Goal: Task Accomplishment & Management: Manage account settings

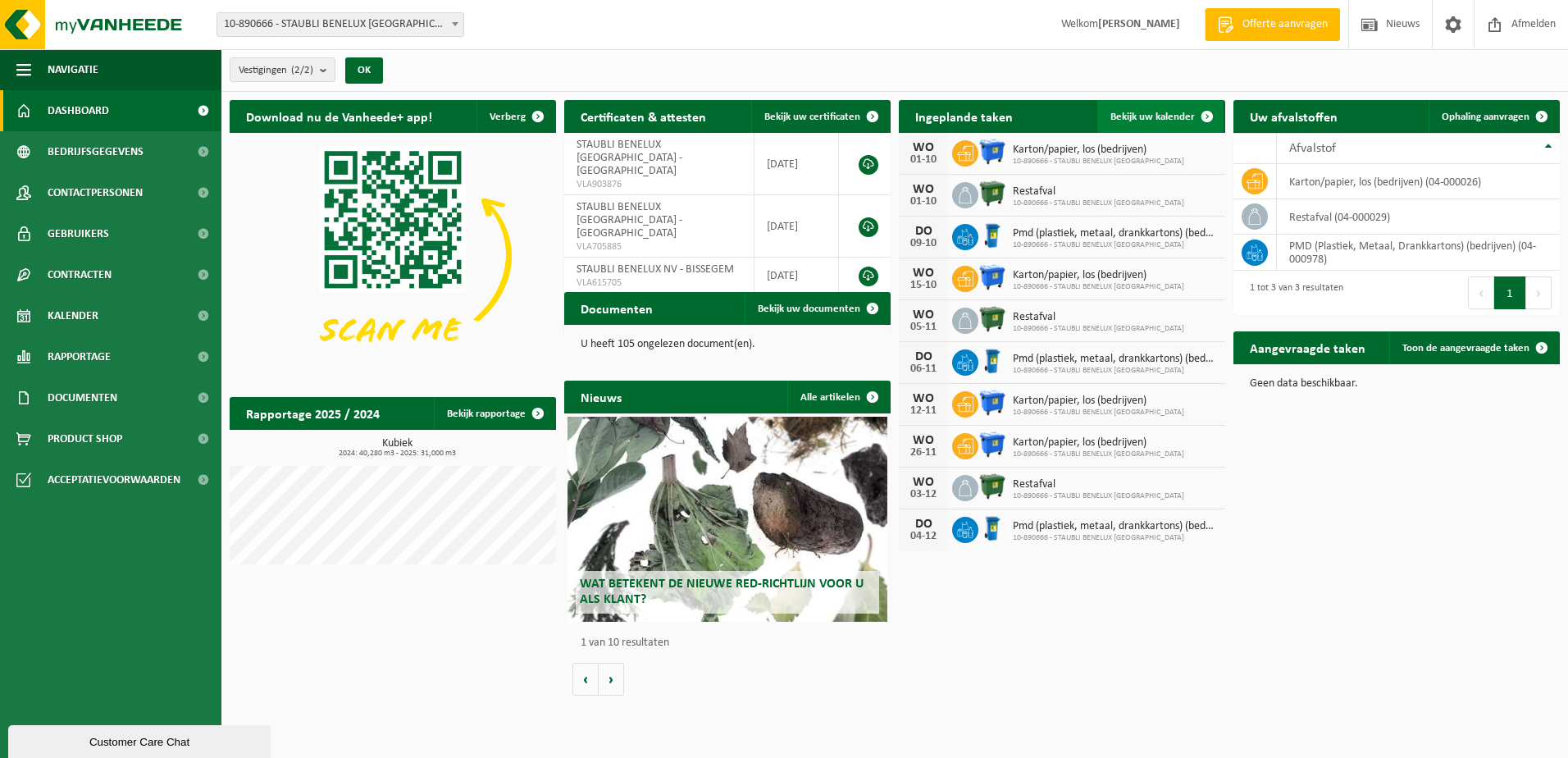
click at [1141, 117] on span "Bekijk uw kalender" at bounding box center [1152, 117] width 84 height 11
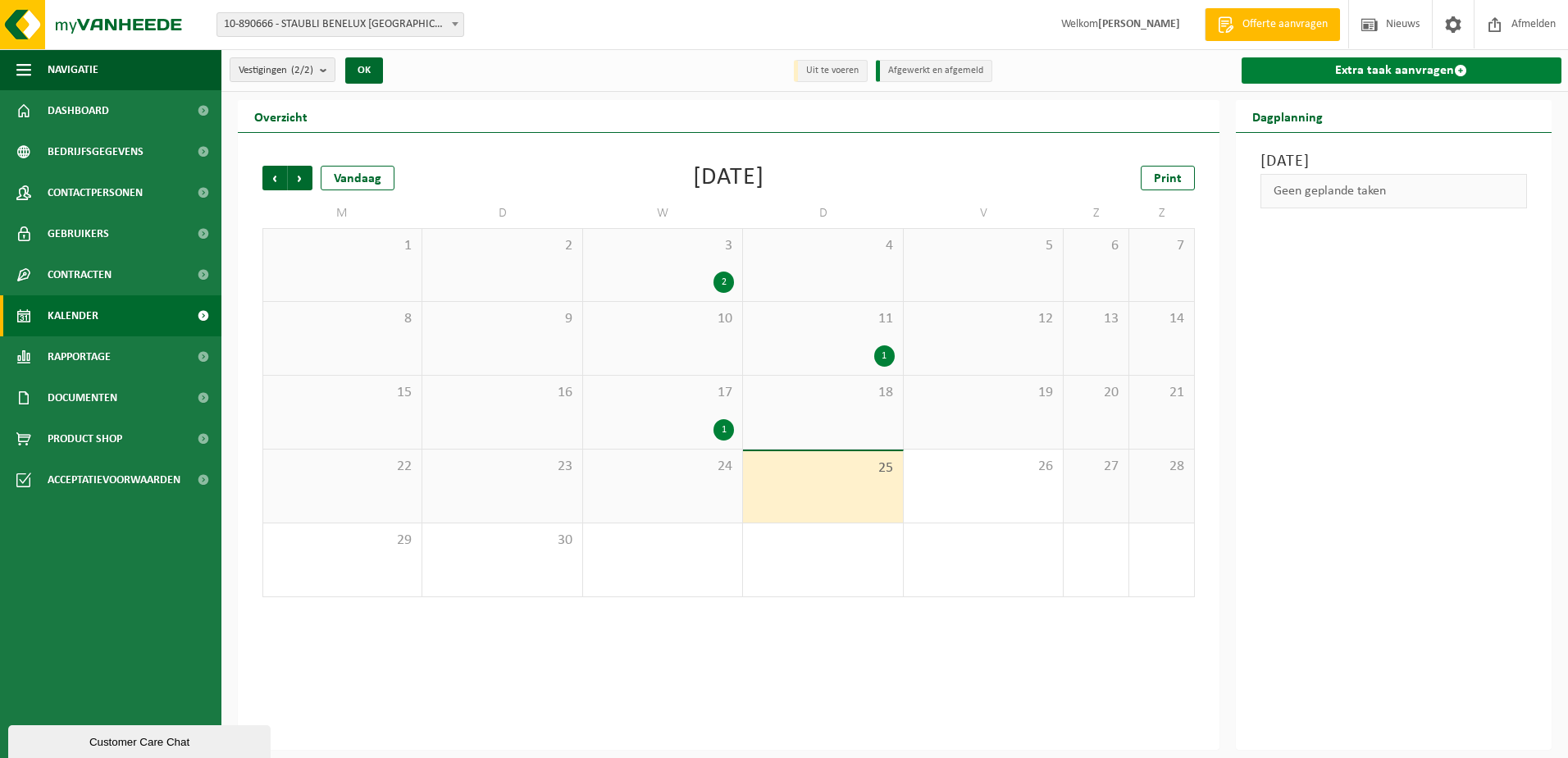
click at [1371, 65] on link "Extra taak aanvragen" at bounding box center [1401, 70] width 320 height 26
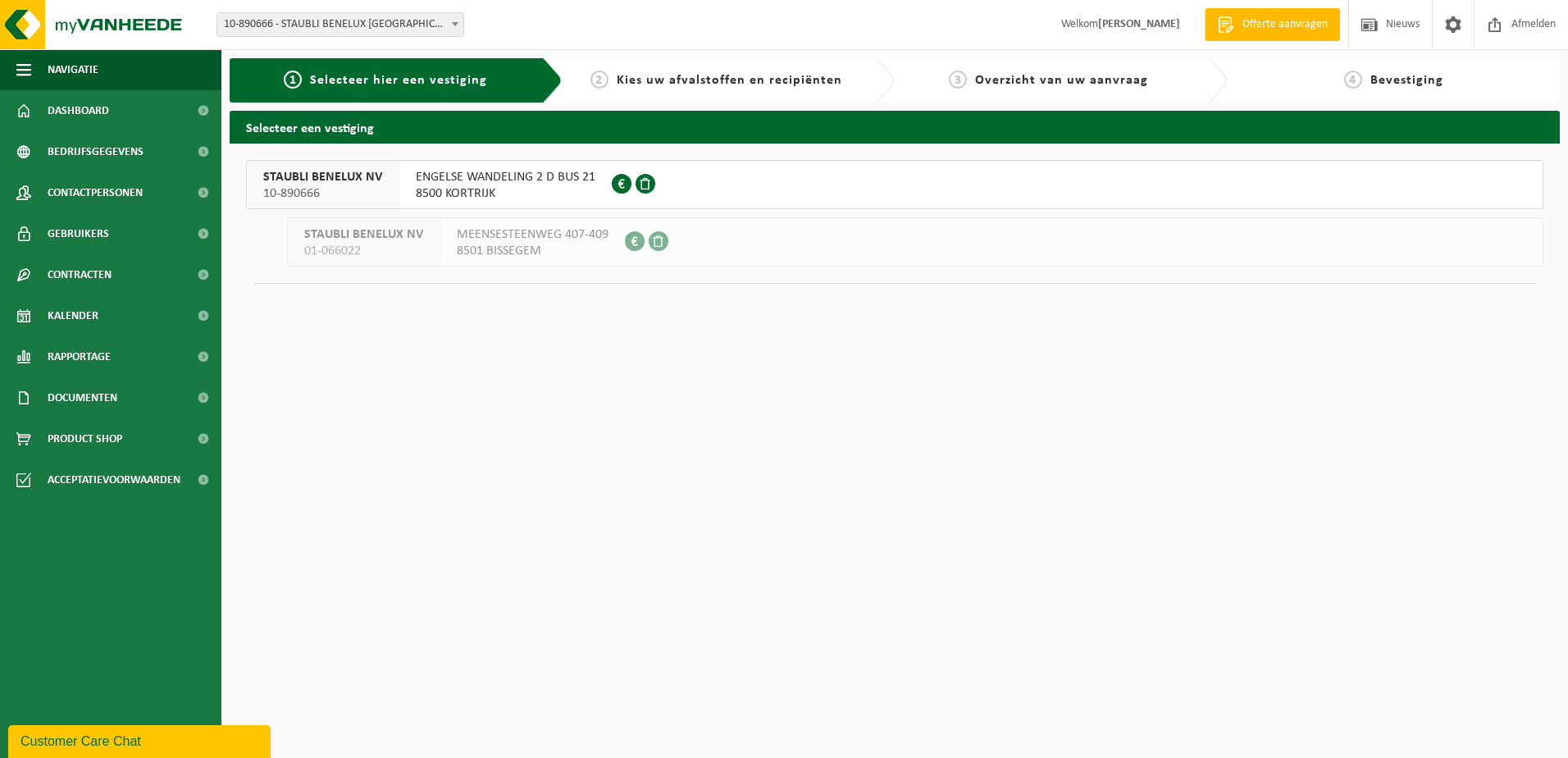
click at [509, 181] on span "ENGELSE WANDELING 2 D BUS 21" at bounding box center [505, 177] width 180 height 16
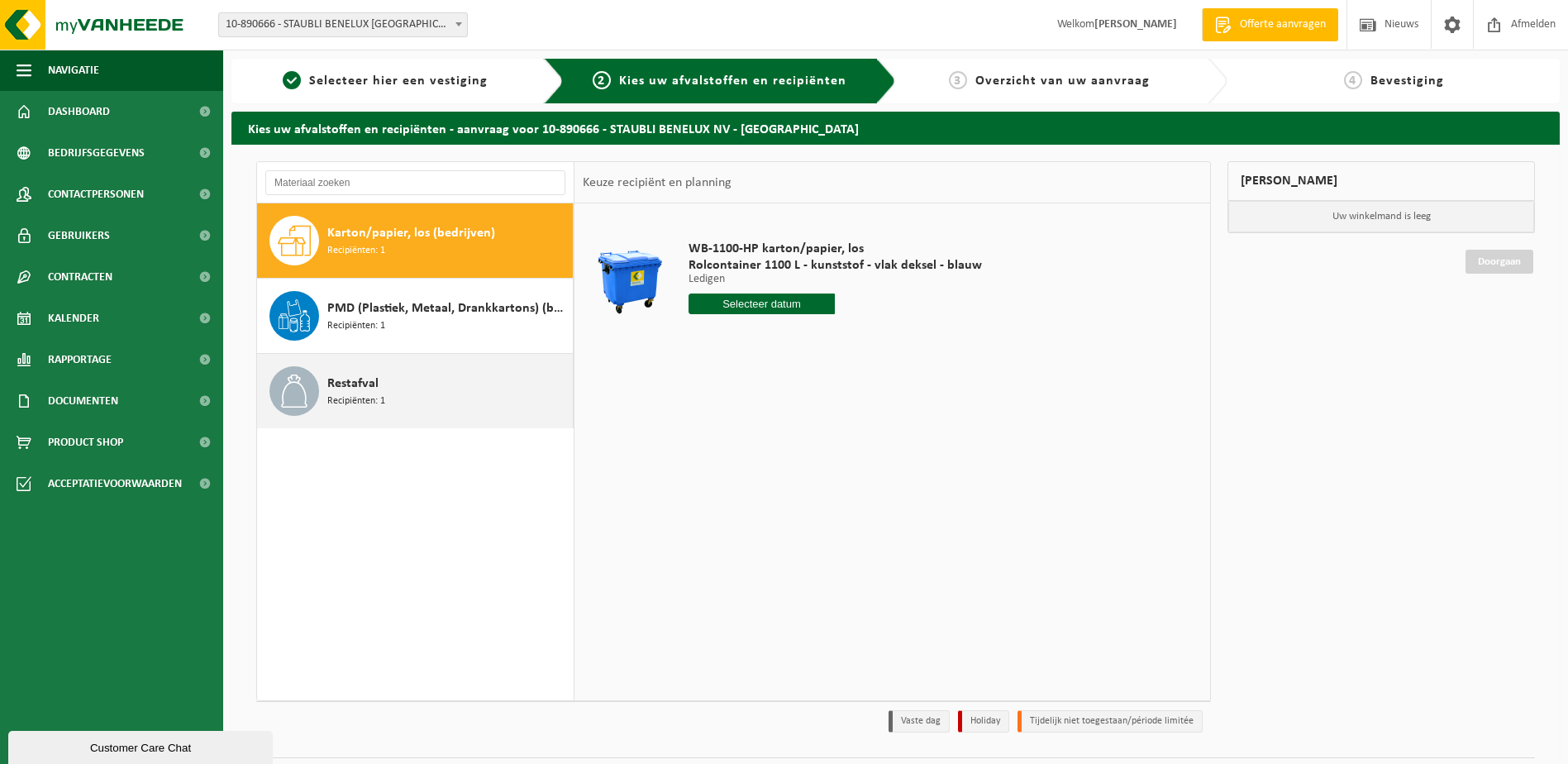
click at [383, 387] on div "Restafval Recipiënten: 1" at bounding box center [448, 391] width 242 height 49
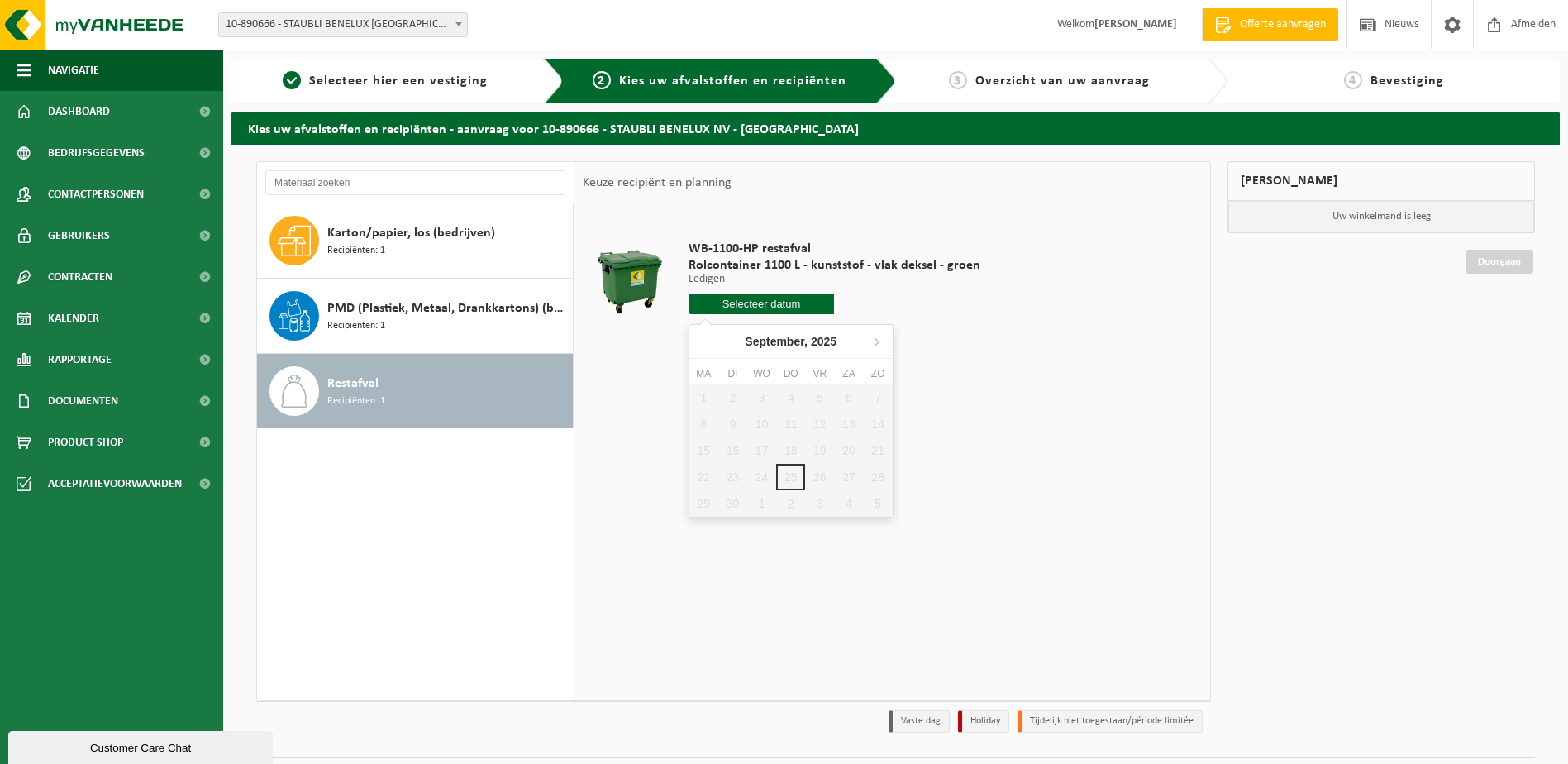
click at [790, 299] on input "text" at bounding box center [762, 304] width 146 height 21
click at [873, 344] on icon at bounding box center [875, 341] width 27 height 27
click at [873, 344] on nav "December, 2025" at bounding box center [791, 341] width 203 height 34
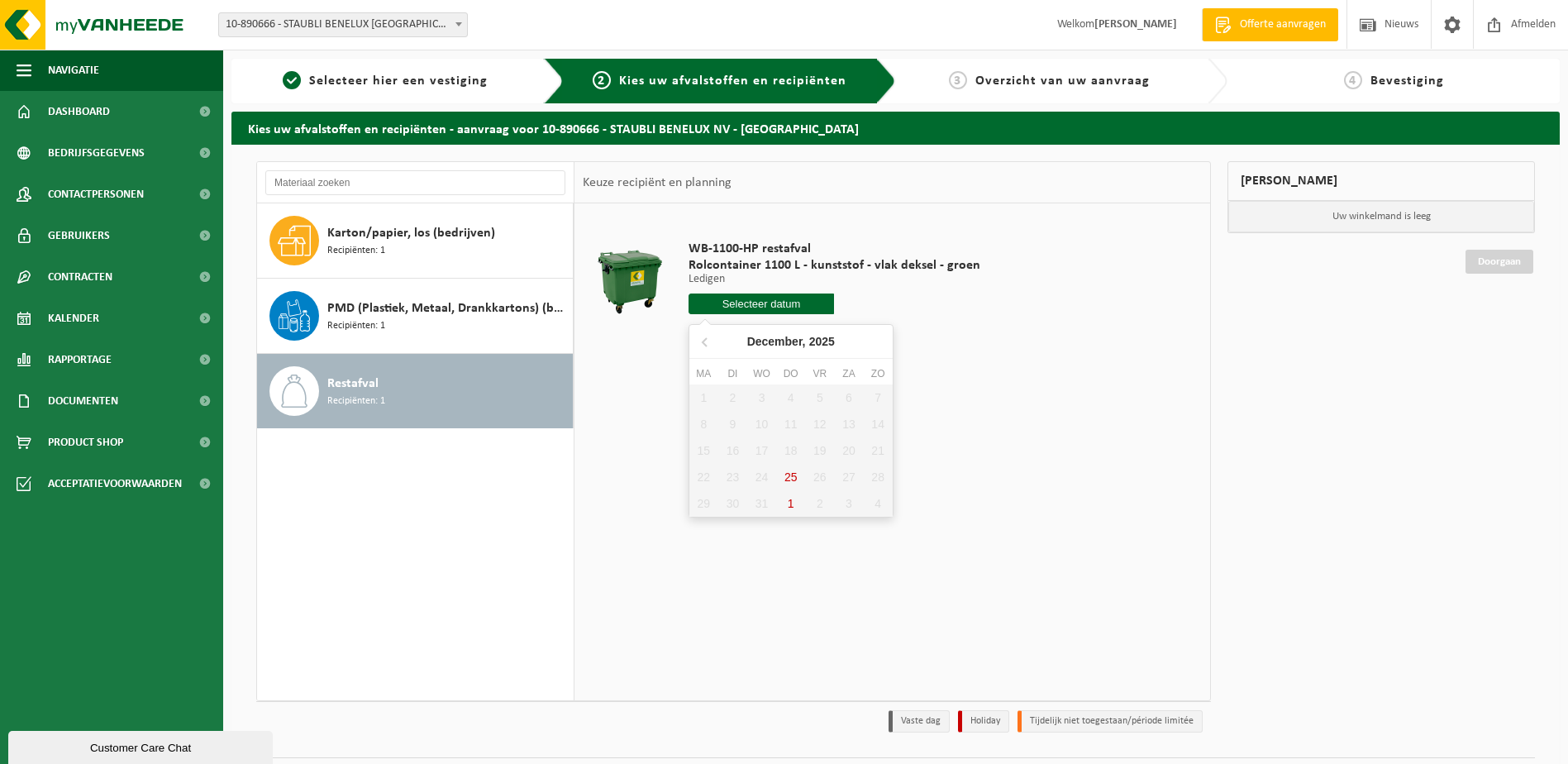
click at [873, 344] on nav "December, 2025" at bounding box center [791, 341] width 203 height 34
click at [704, 344] on icon at bounding box center [704, 342] width 5 height 8
click at [704, 343] on icon at bounding box center [704, 342] width 5 height 8
click at [1153, 236] on td "WB-1100-HP restafval Rolcontainer 1100 L - kunststof - vlak deksel - groen Ledi…" at bounding box center [940, 281] width 527 height 140
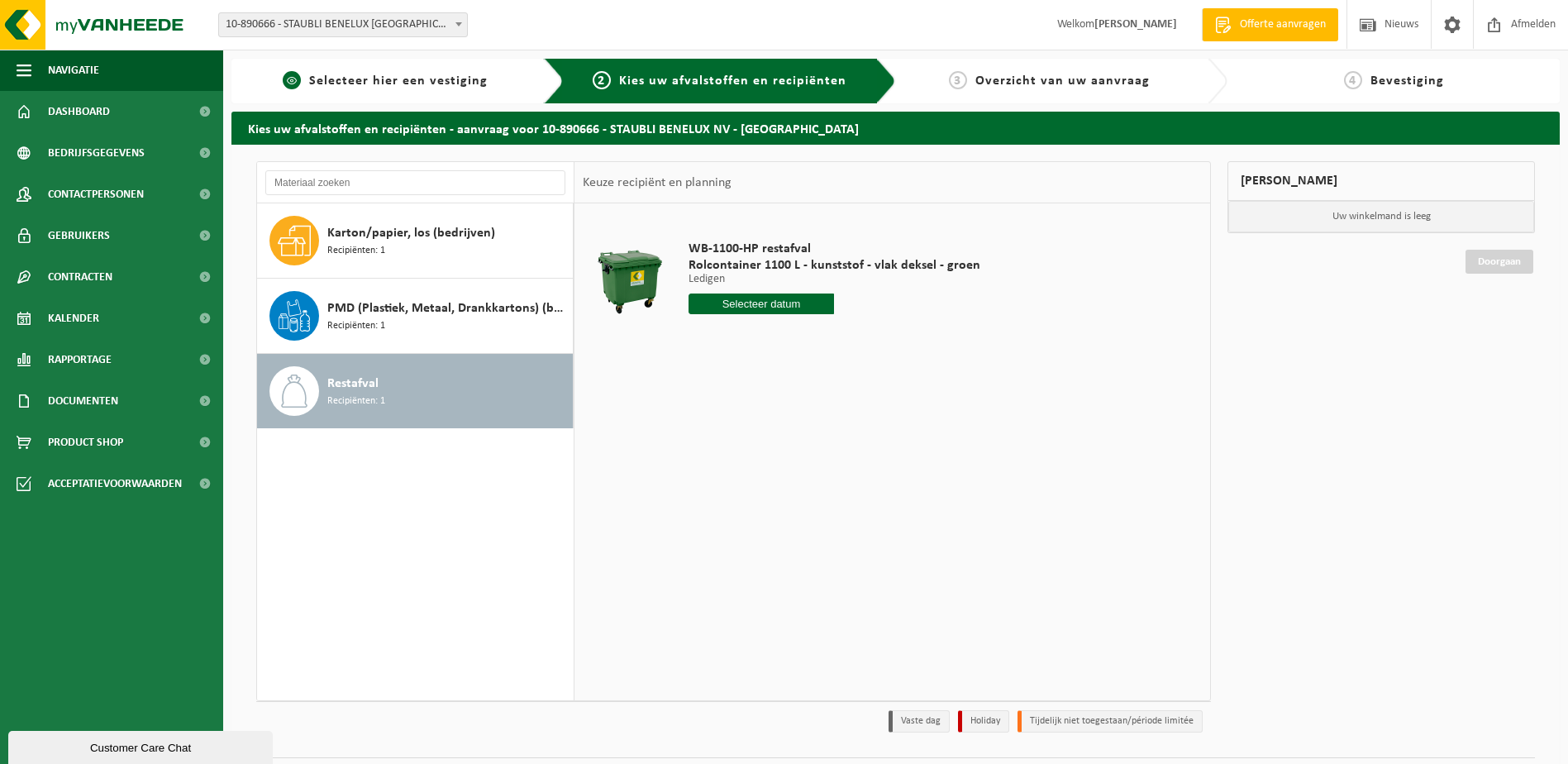
click at [375, 81] on span "Selecteer hier een vestiging" at bounding box center [398, 81] width 178 height 13
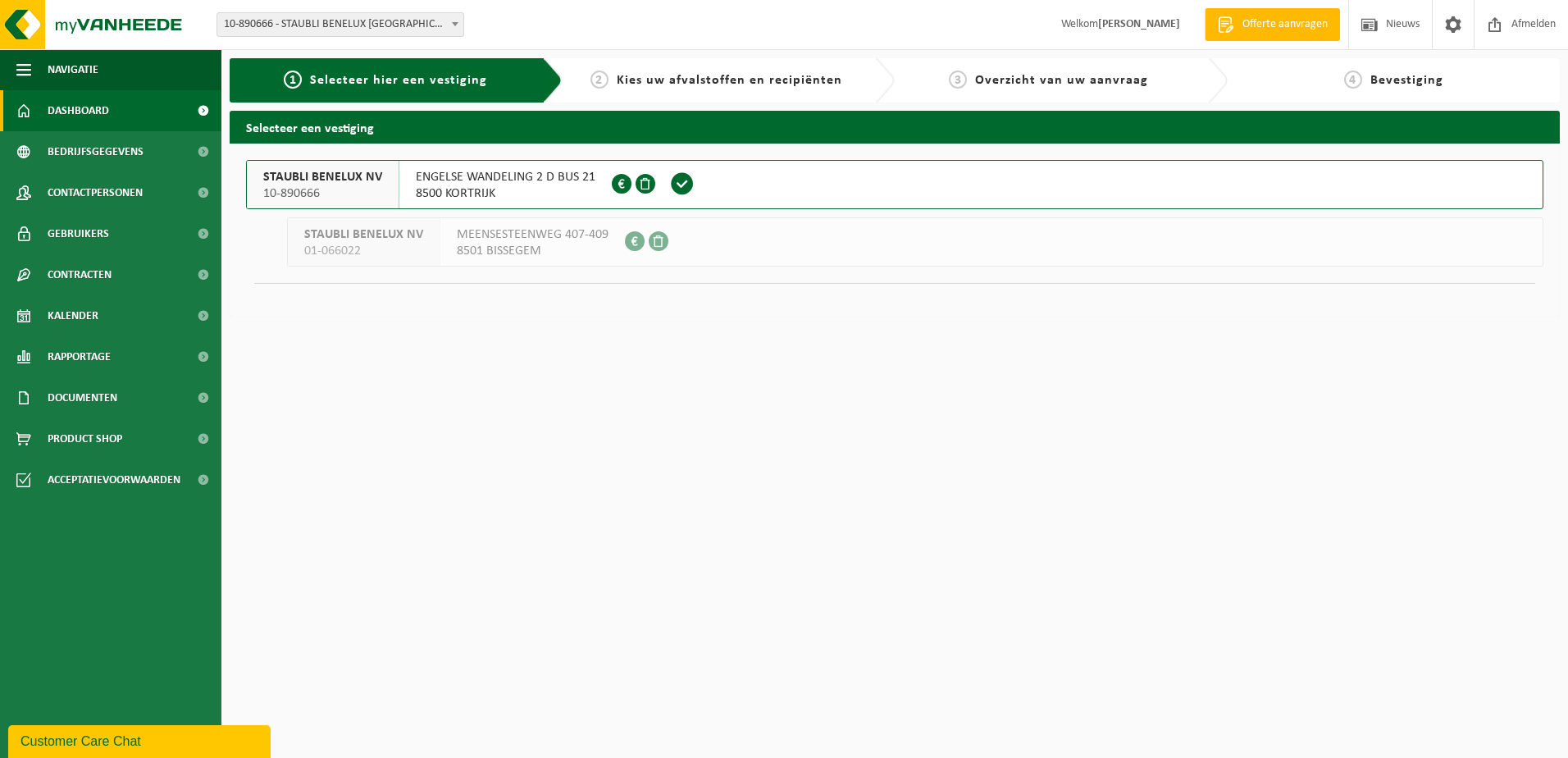
click at [64, 108] on span "Dashboard" at bounding box center [78, 110] width 62 height 41
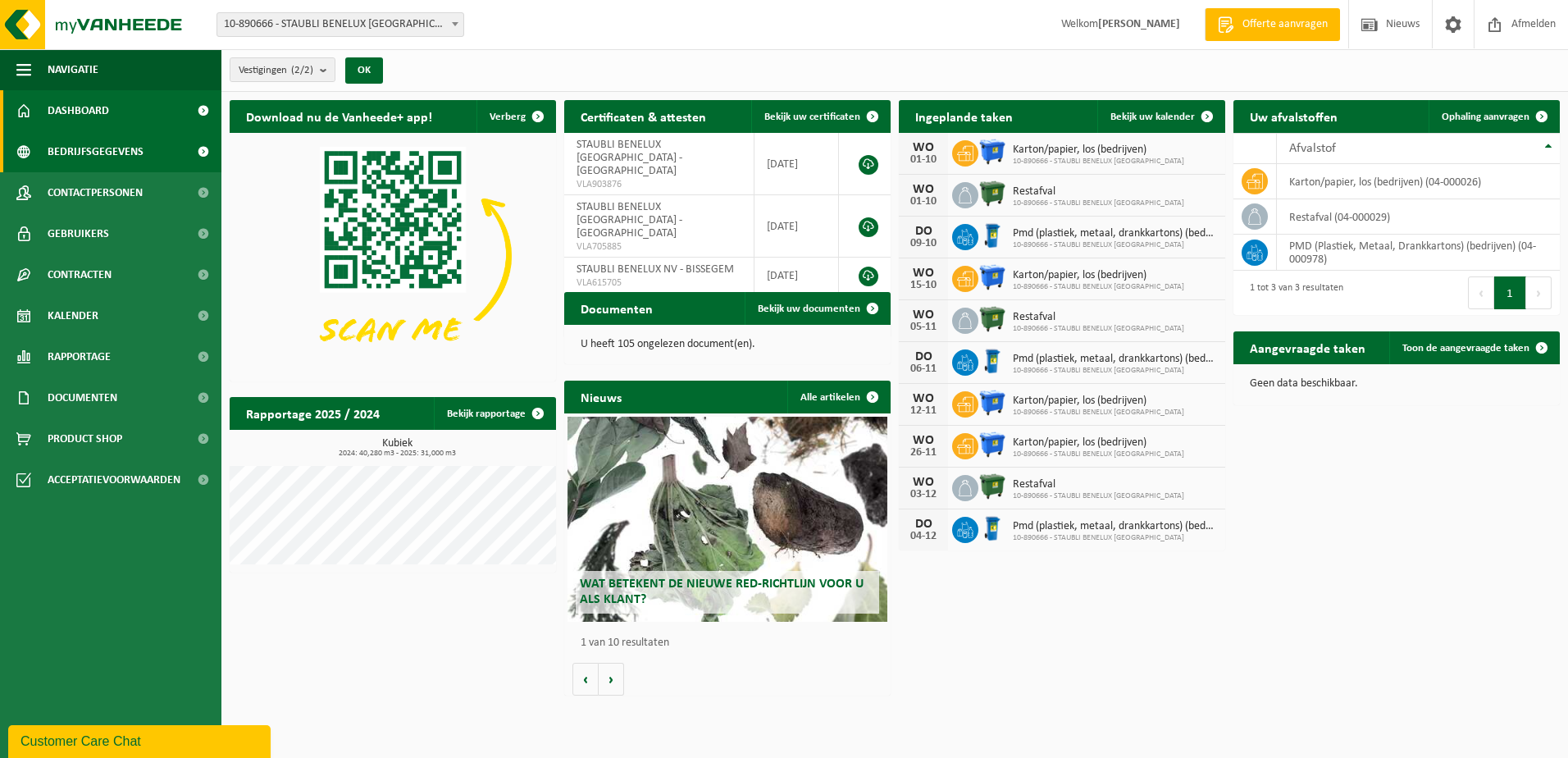
click at [69, 145] on span "Bedrijfsgegevens" at bounding box center [95, 152] width 96 height 41
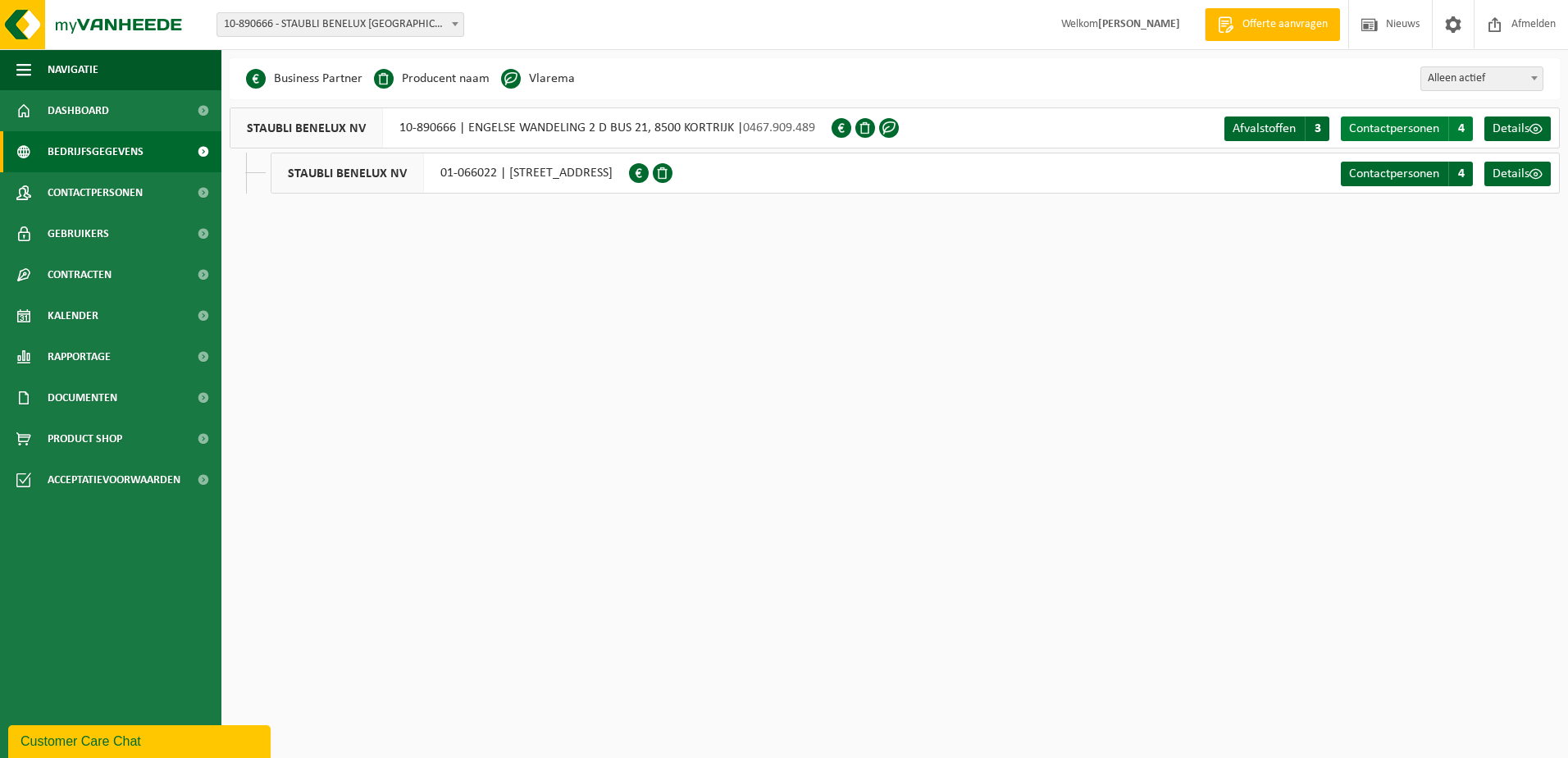
click at [1385, 131] on span "Contactpersonen" at bounding box center [1393, 129] width 90 height 13
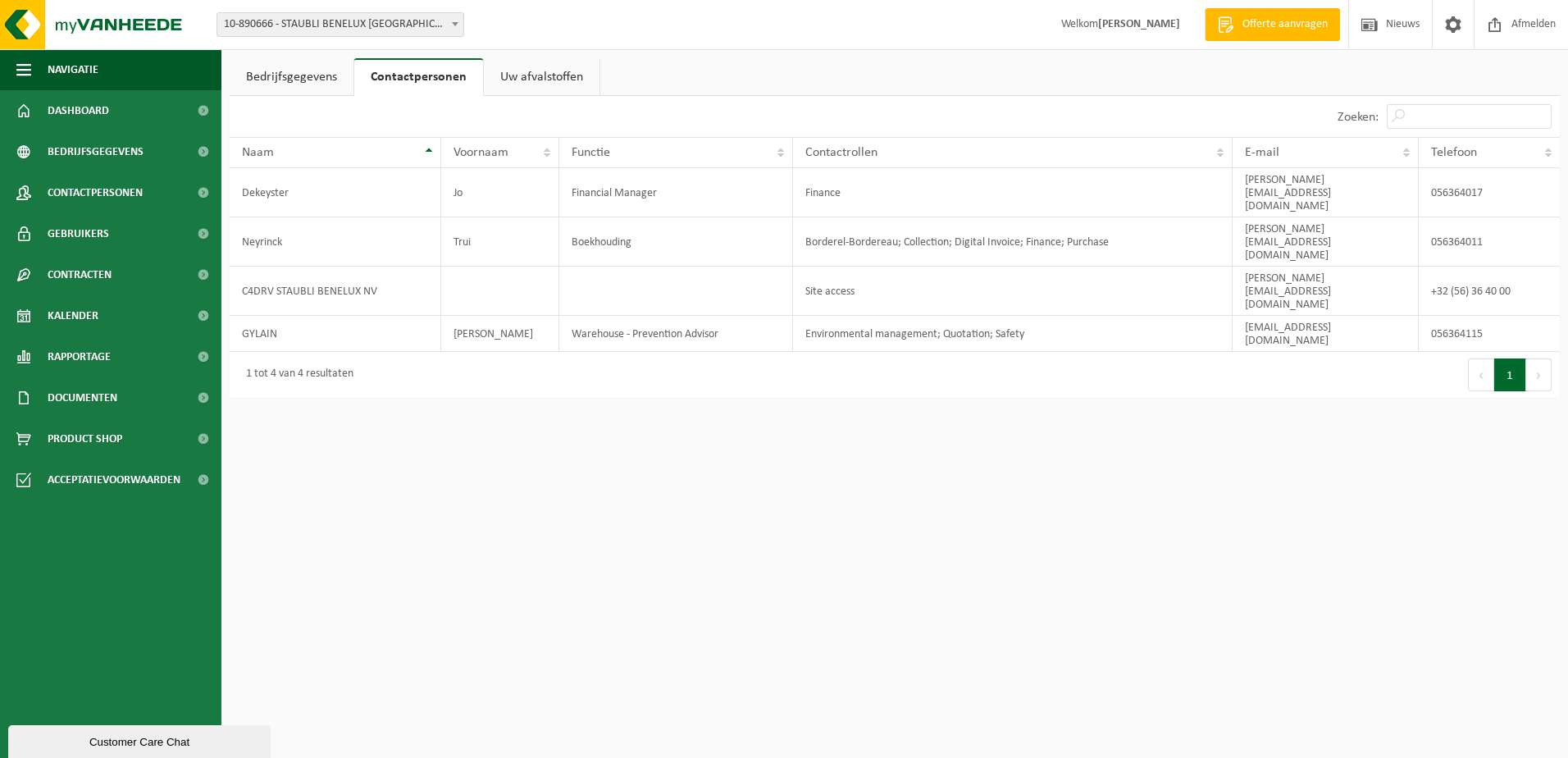
click at [536, 77] on link "Uw afvalstoffen" at bounding box center [541, 77] width 115 height 38
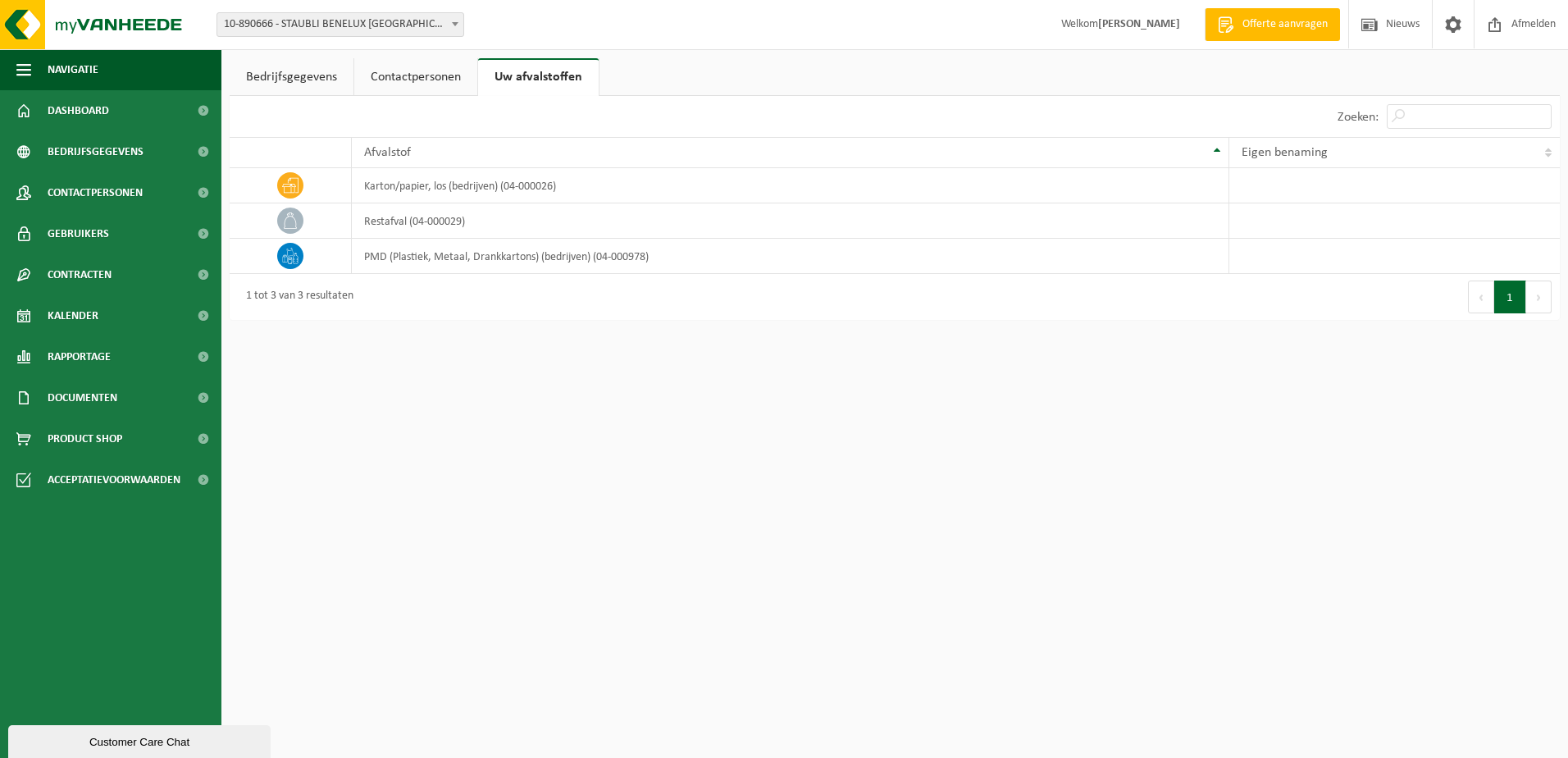
click at [280, 72] on link "Bedrijfsgegevens" at bounding box center [291, 77] width 123 height 38
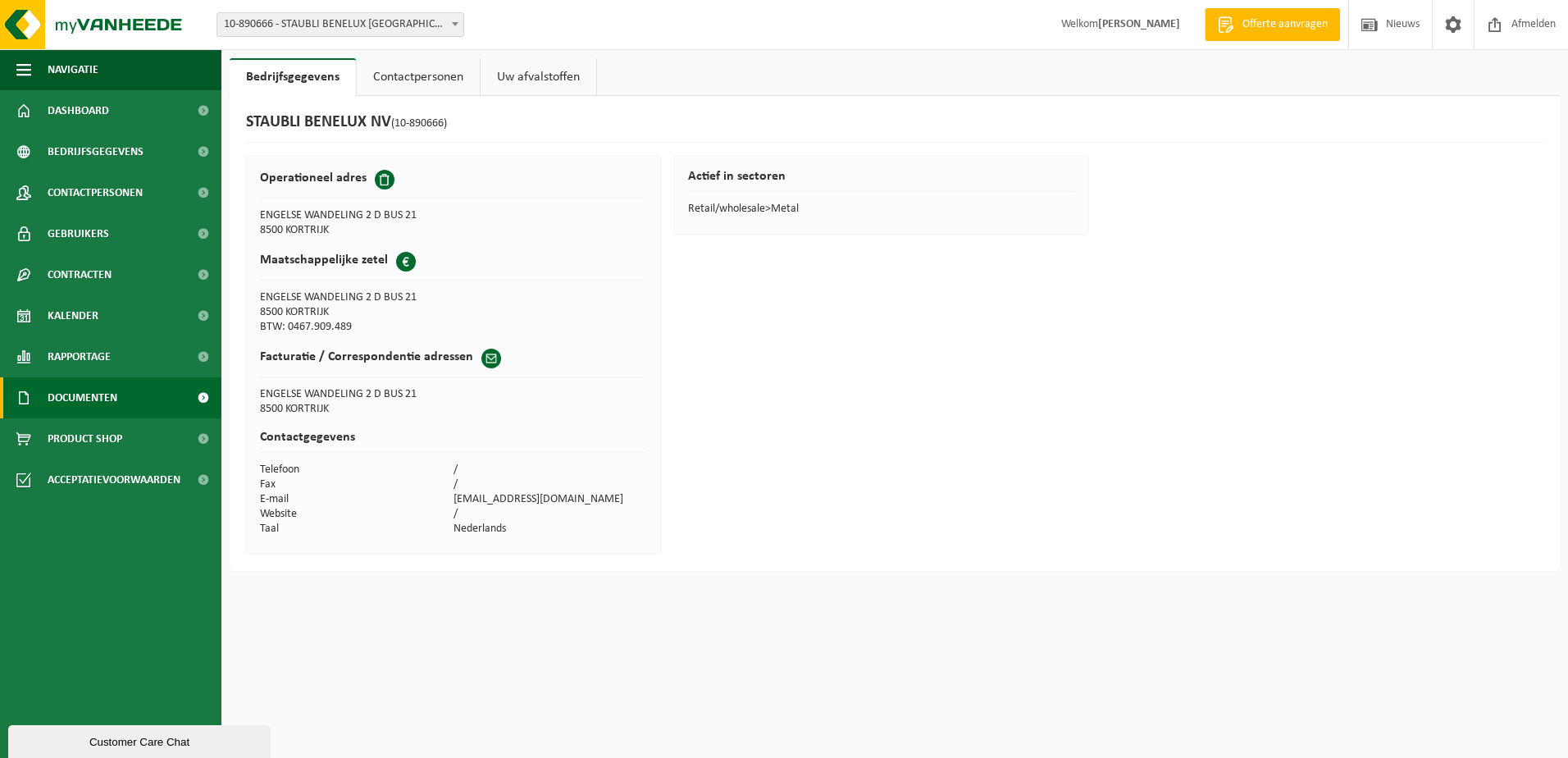
click at [72, 399] on span "Documenten" at bounding box center [82, 398] width 70 height 41
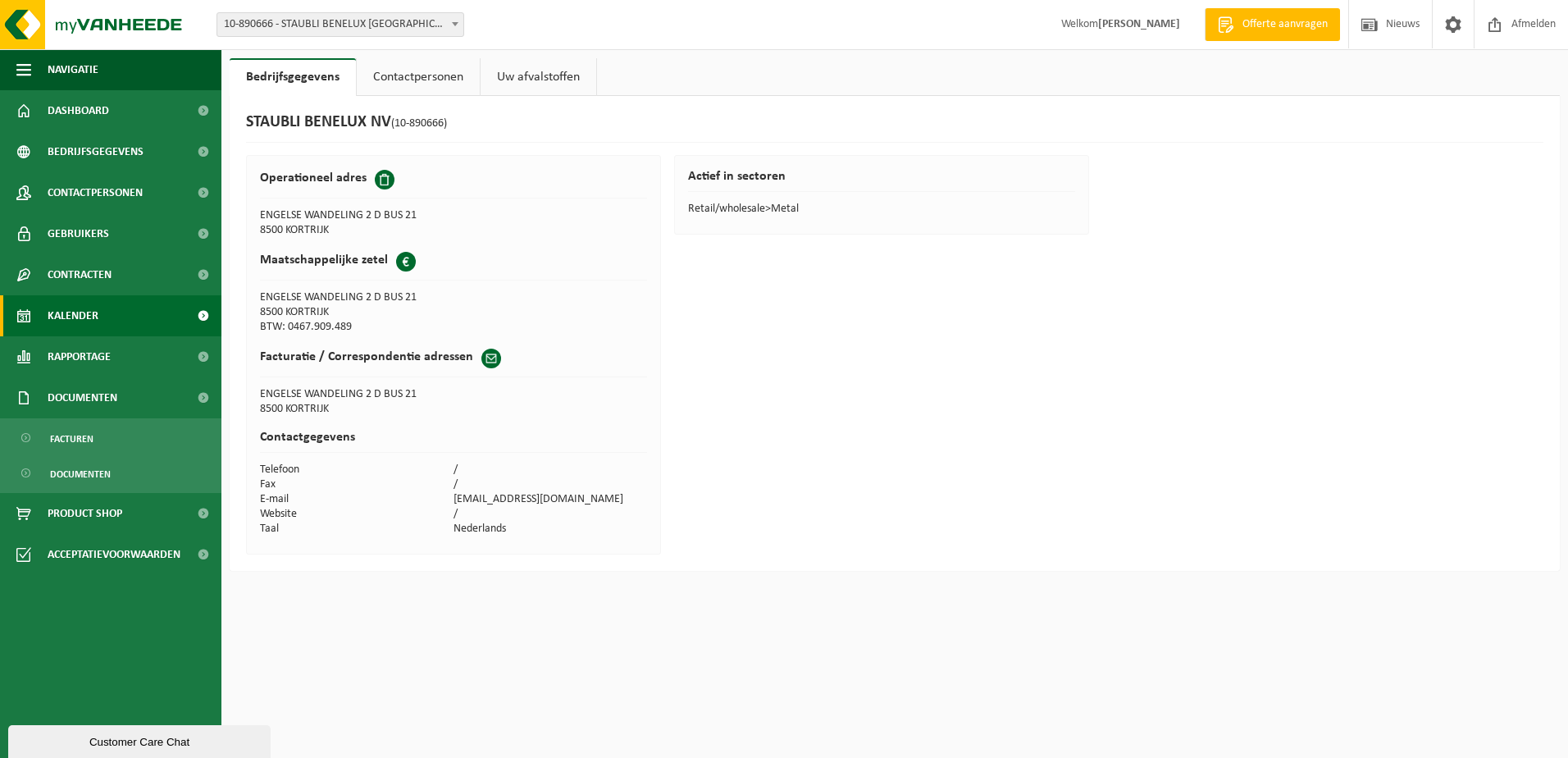
click at [73, 319] on span "Kalender" at bounding box center [73, 315] width 51 height 41
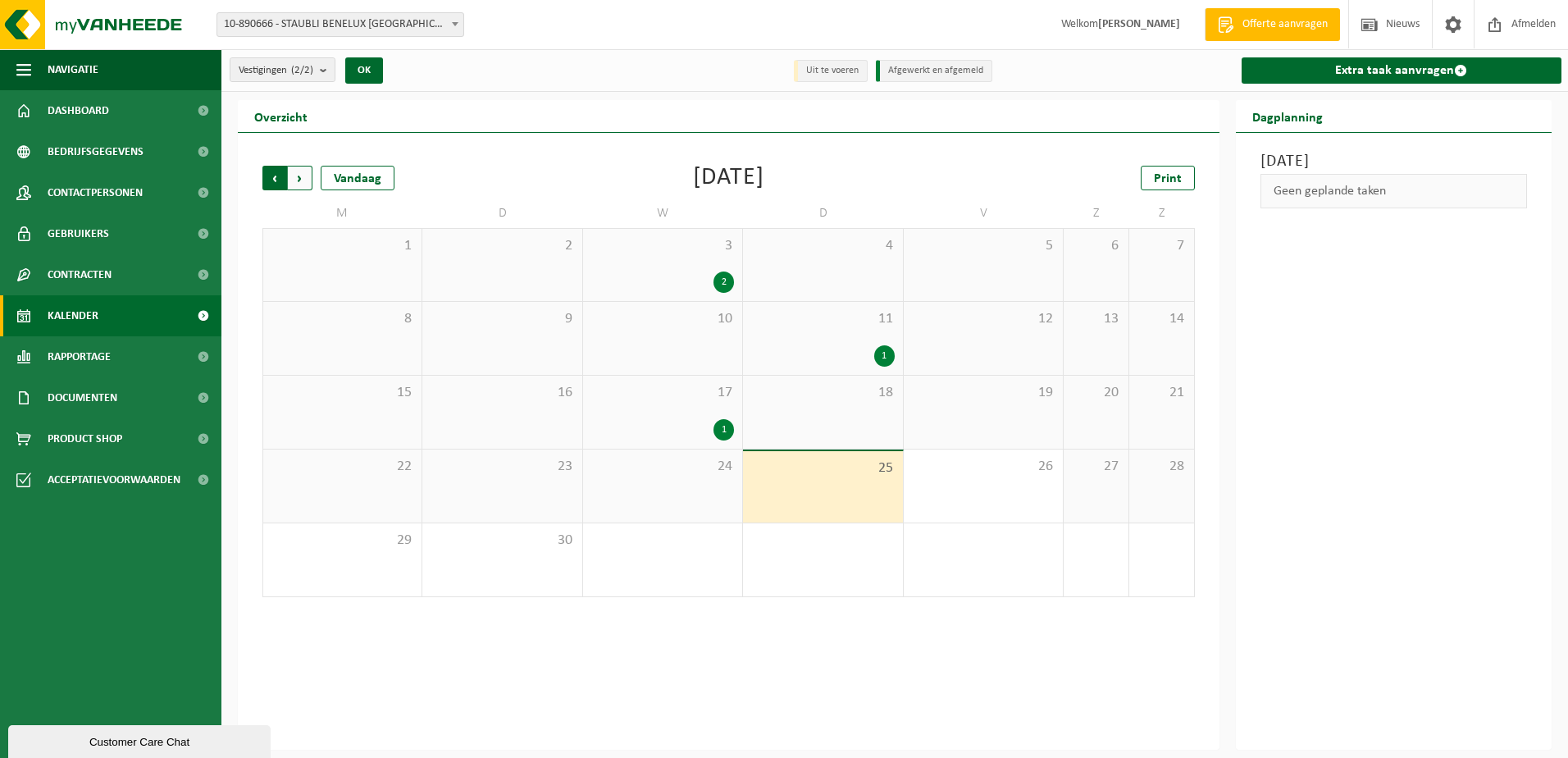
click at [301, 172] on span "Volgende" at bounding box center [299, 178] width 24 height 25
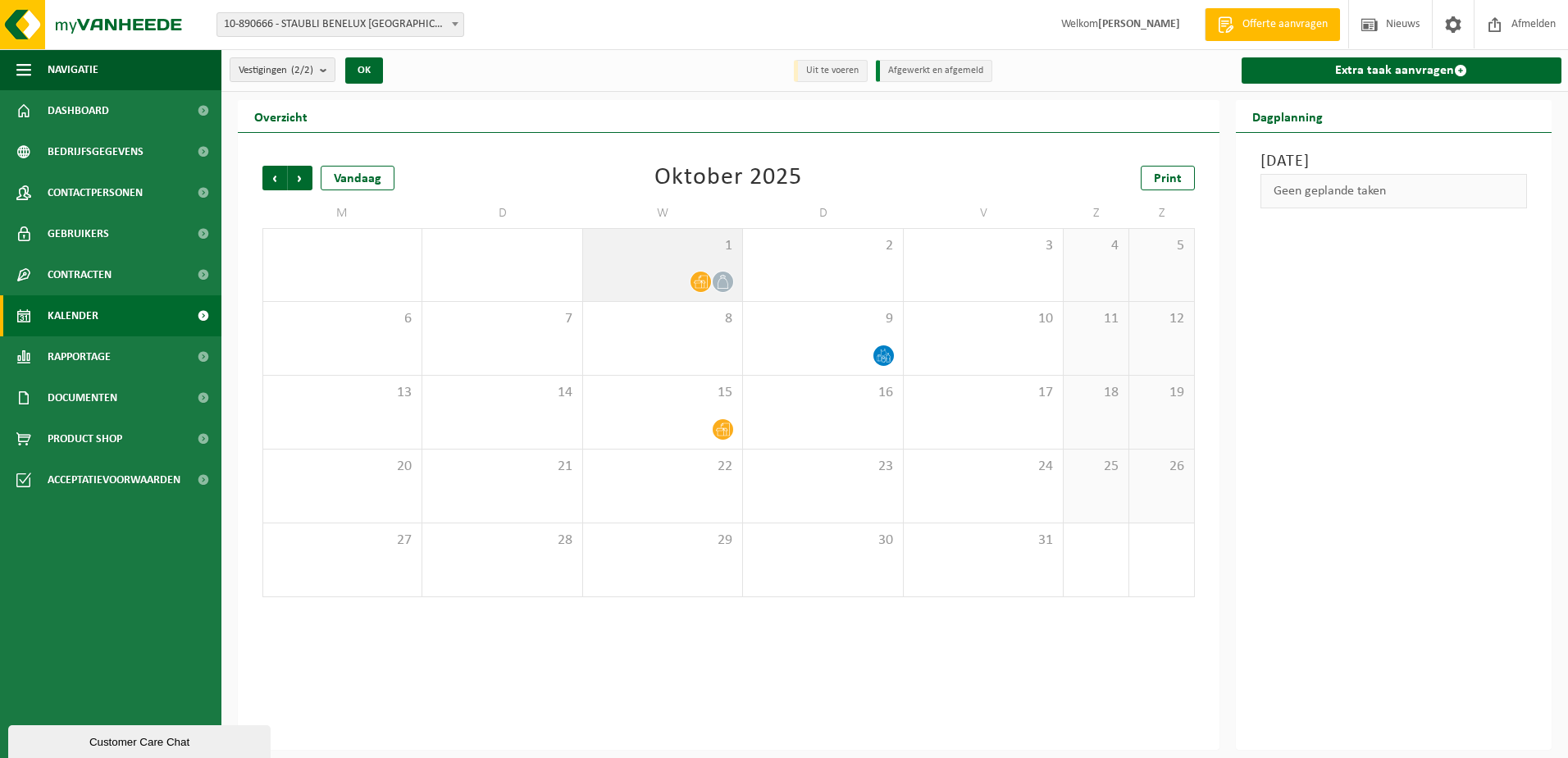
click at [700, 288] on span at bounding box center [701, 281] width 21 height 21
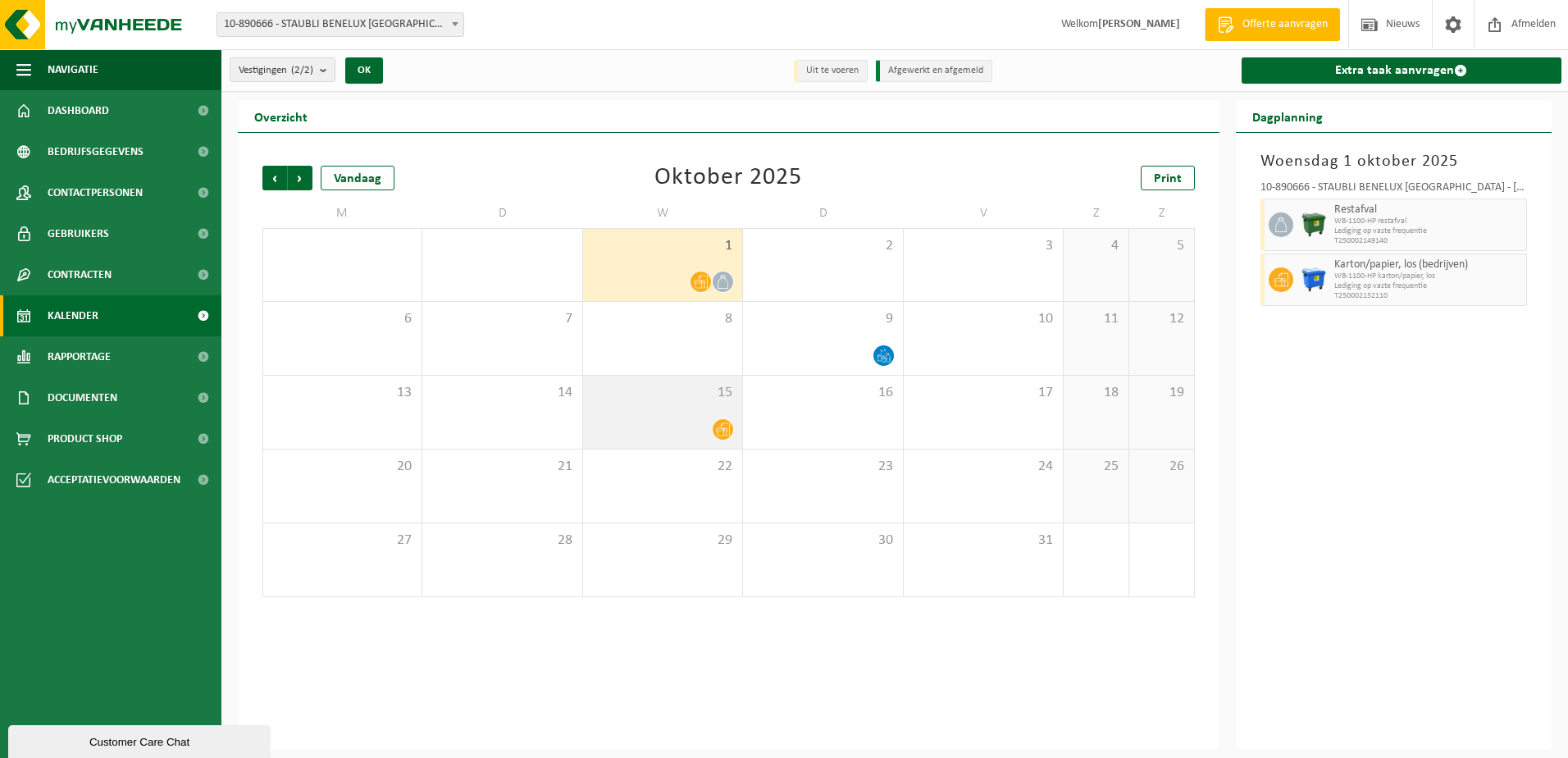
click at [720, 429] on icon at bounding box center [722, 428] width 14 height 14
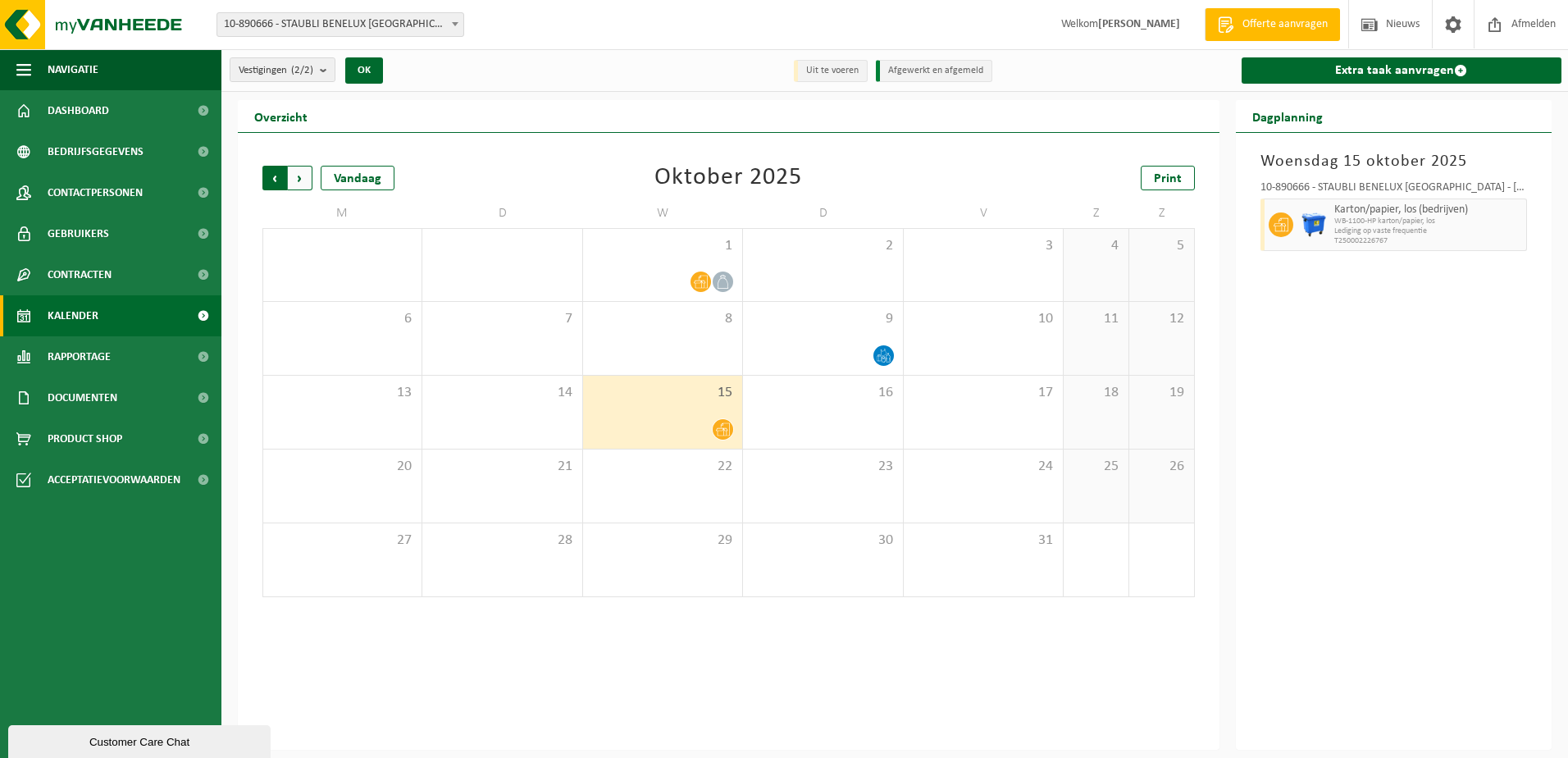
click at [301, 182] on span "Volgende" at bounding box center [299, 178] width 24 height 25
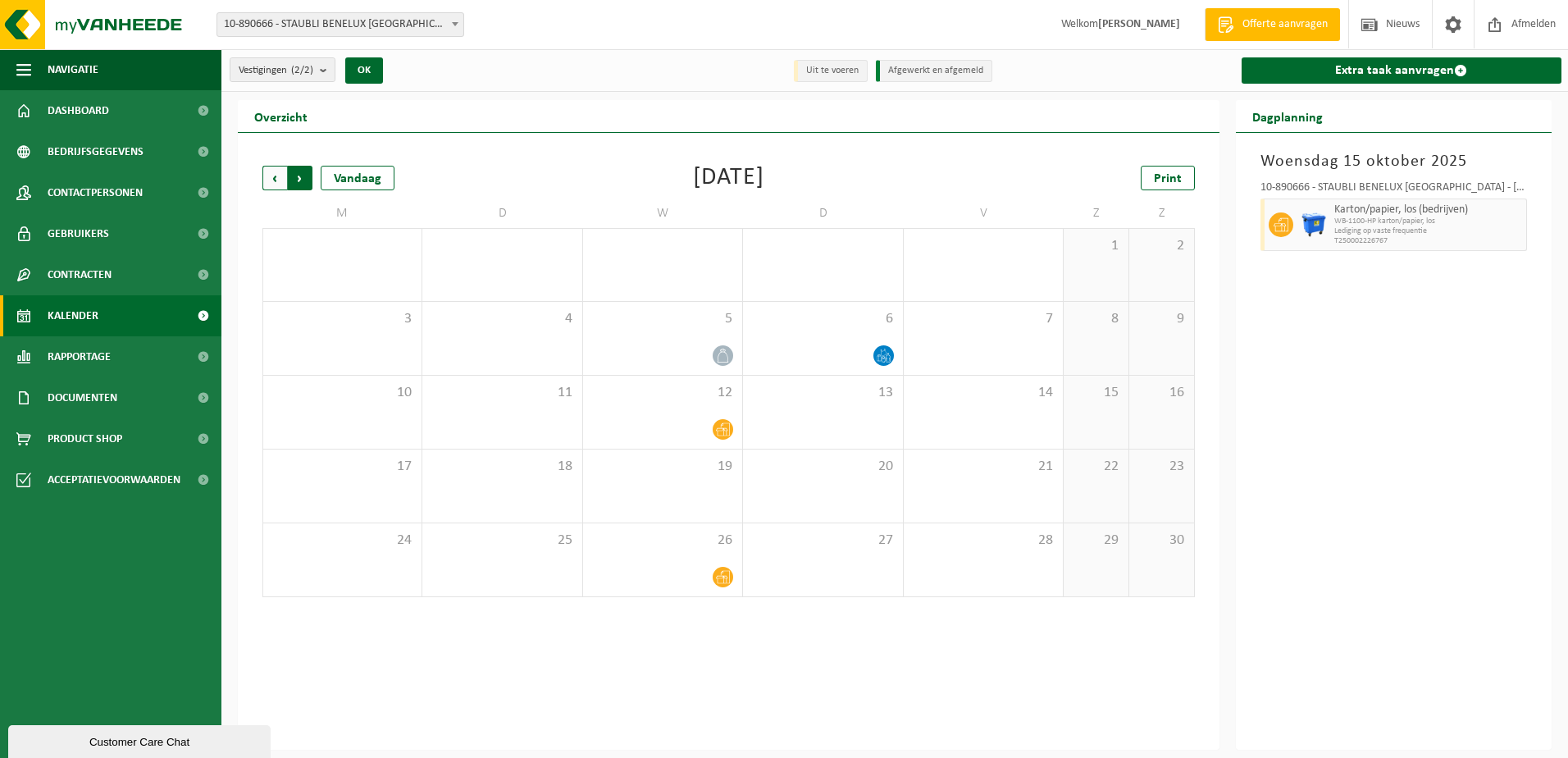
click at [270, 177] on span "Vorige" at bounding box center [274, 178] width 24 height 25
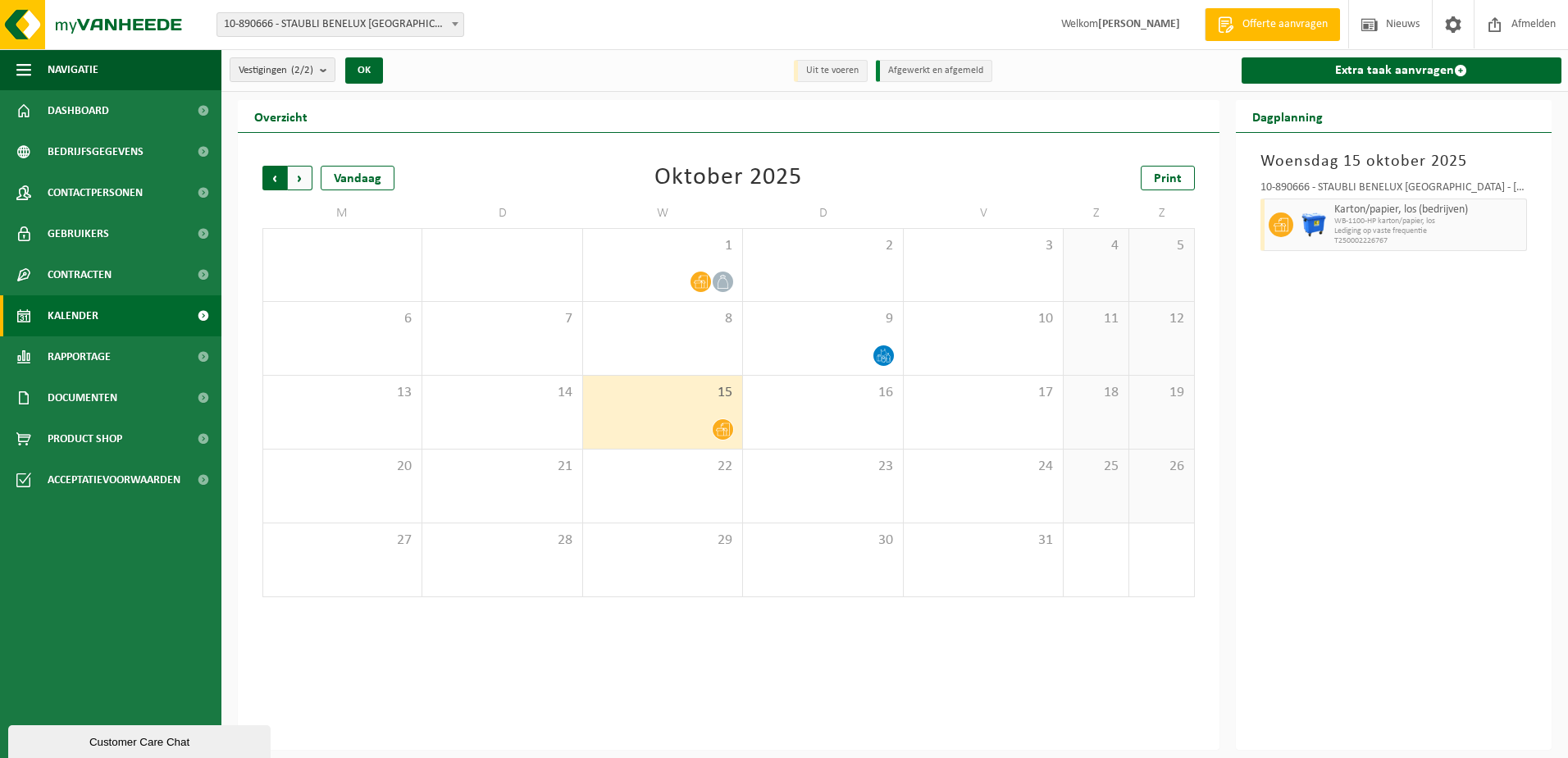
click at [301, 181] on span "Volgende" at bounding box center [299, 178] width 24 height 25
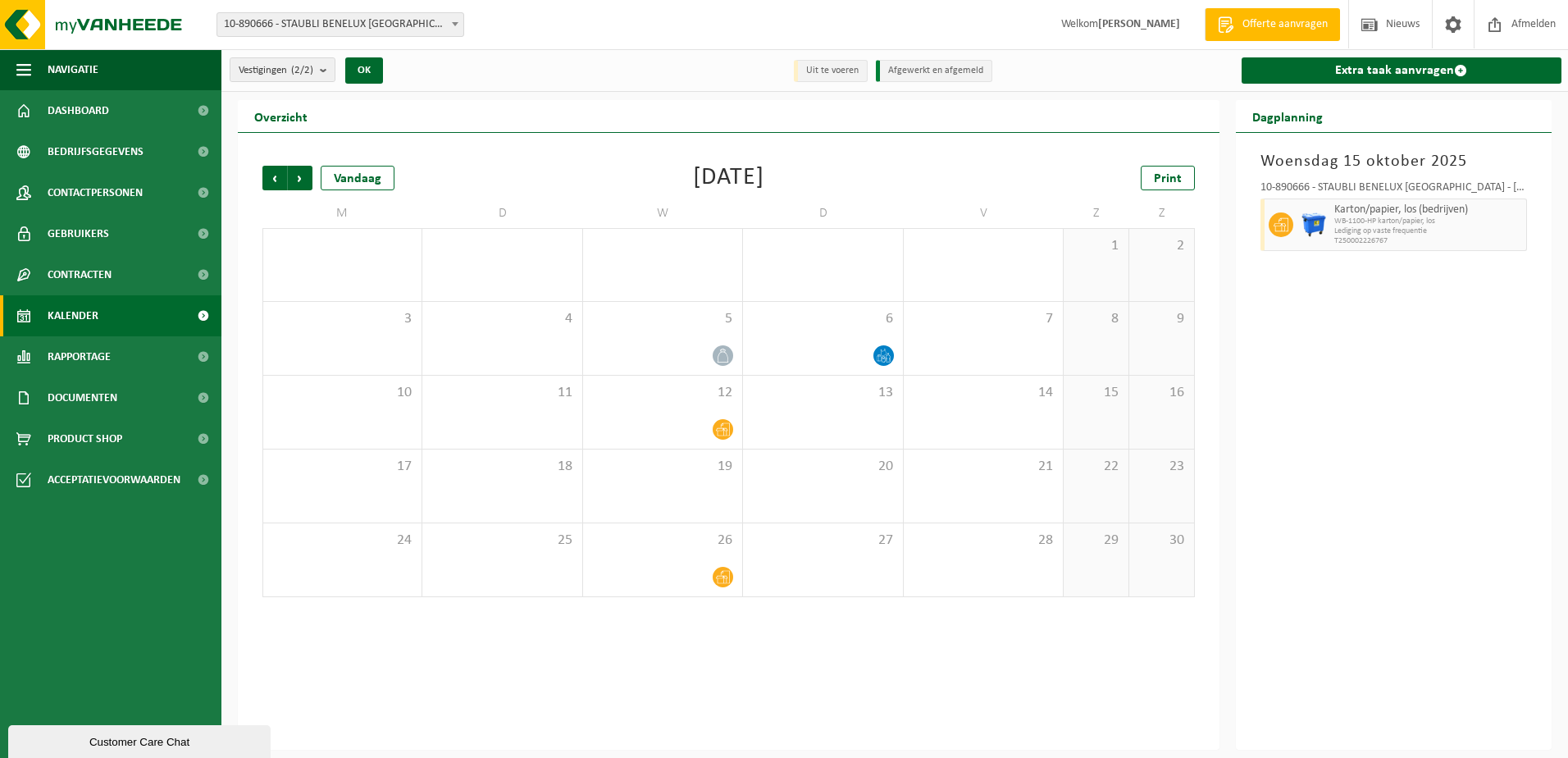
click at [301, 181] on span "Volgende" at bounding box center [299, 178] width 24 height 25
click at [280, 177] on span "Vorige" at bounding box center [274, 178] width 24 height 25
click at [303, 178] on span "Volgende" at bounding box center [299, 178] width 24 height 25
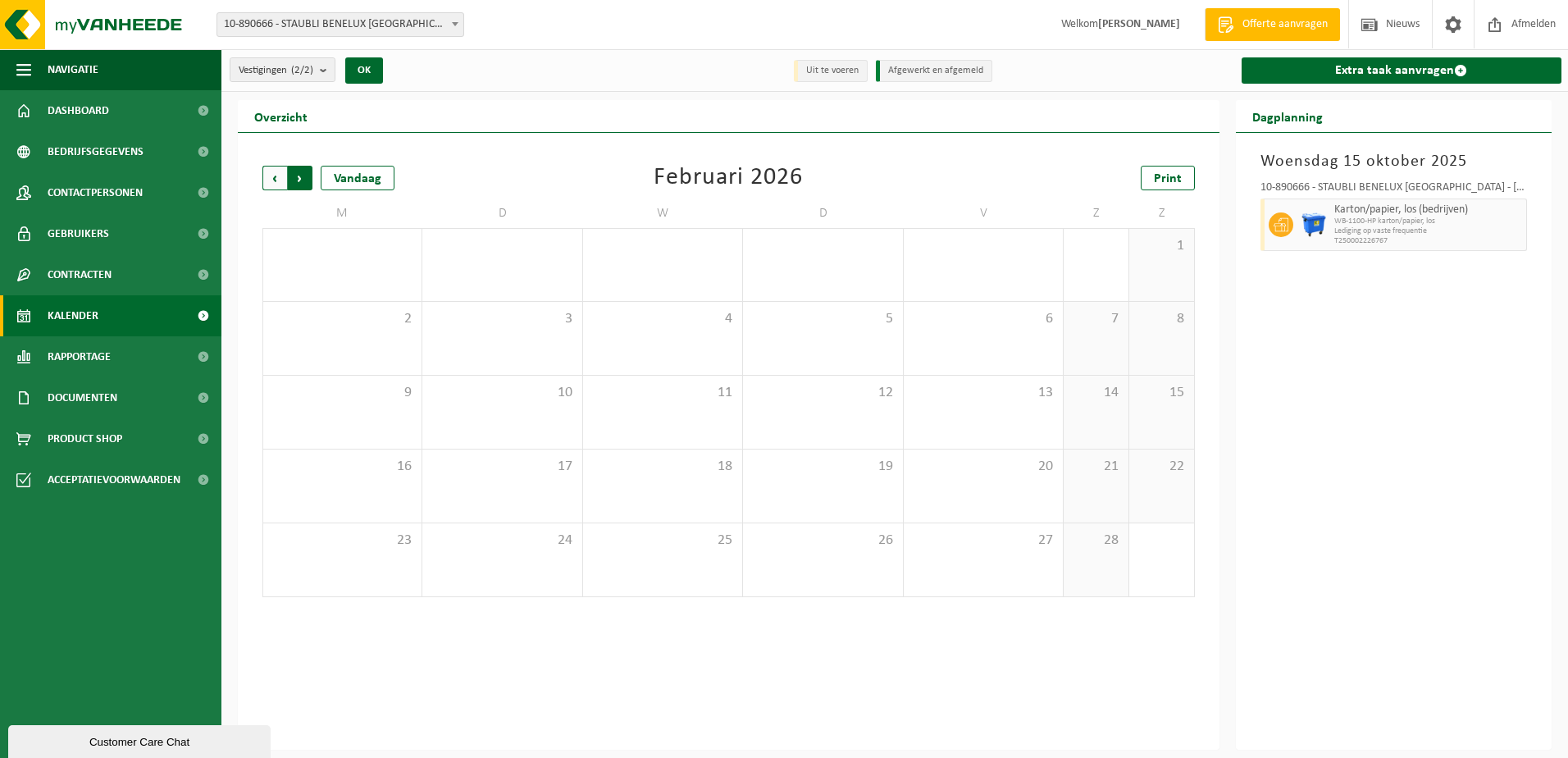
click at [276, 178] on span "Vorige" at bounding box center [274, 178] width 24 height 25
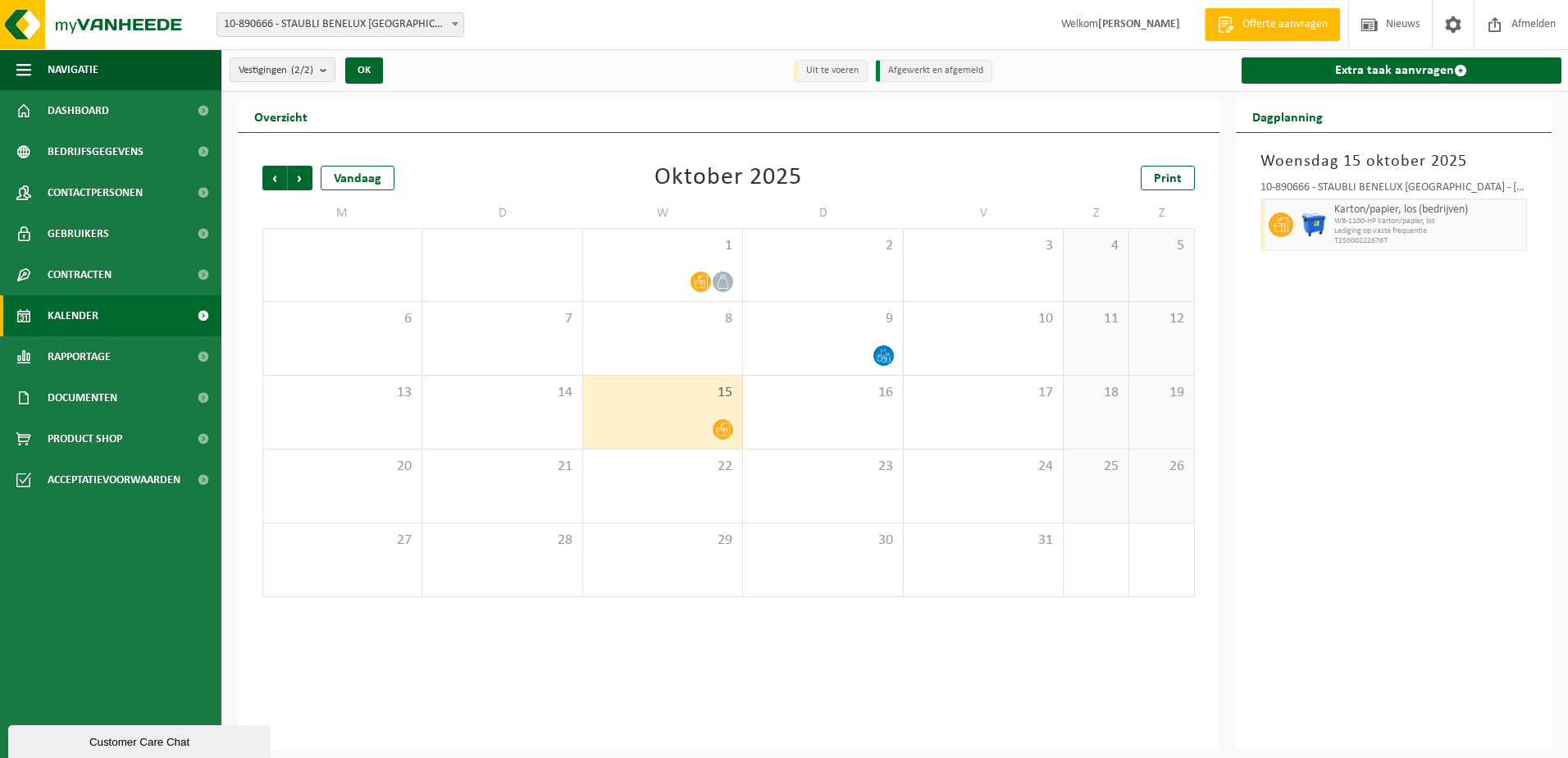
click at [276, 178] on span "Vorige" at bounding box center [274, 178] width 24 height 25
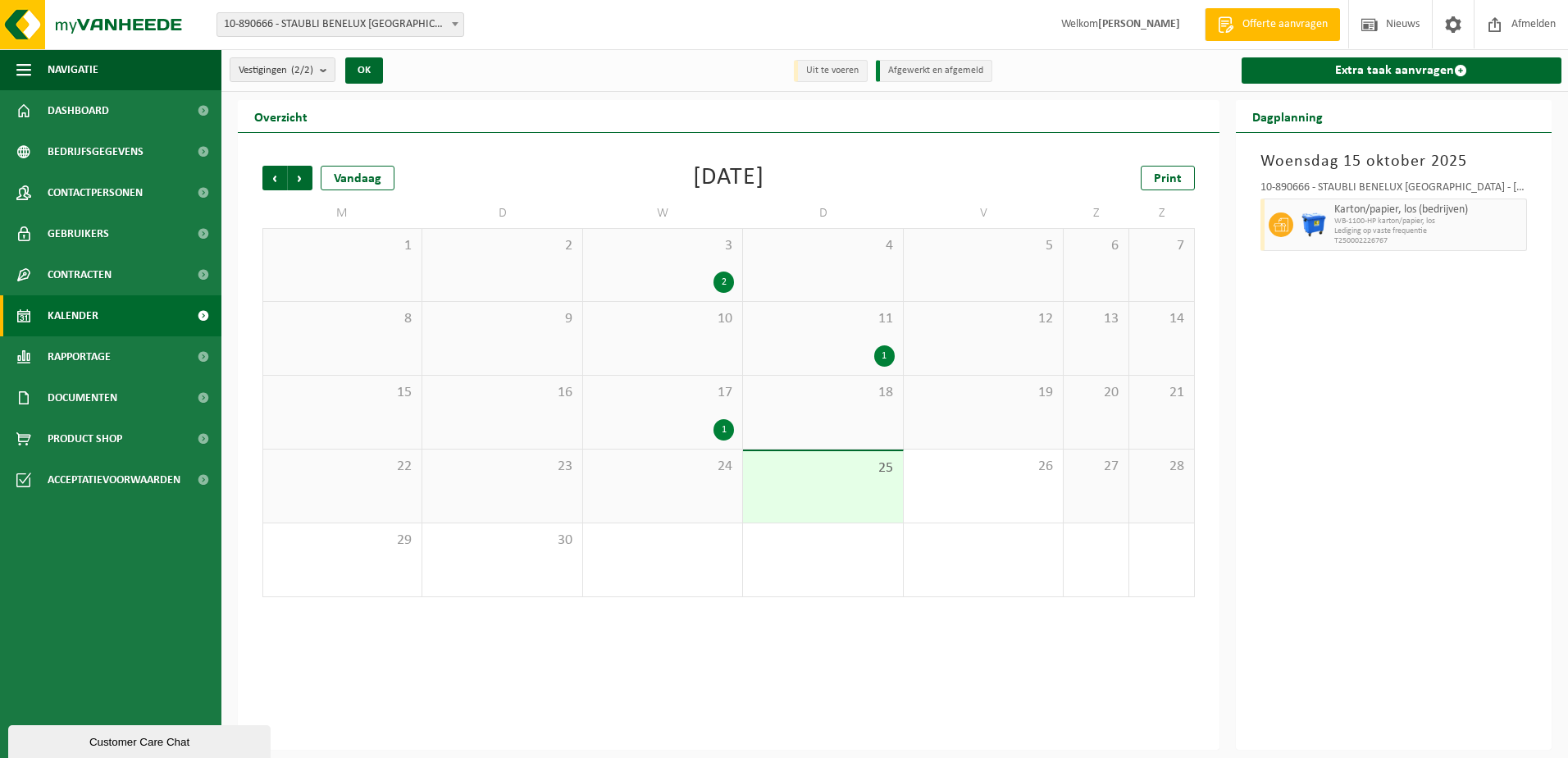
click at [276, 178] on span "Vorige" at bounding box center [274, 178] width 24 height 25
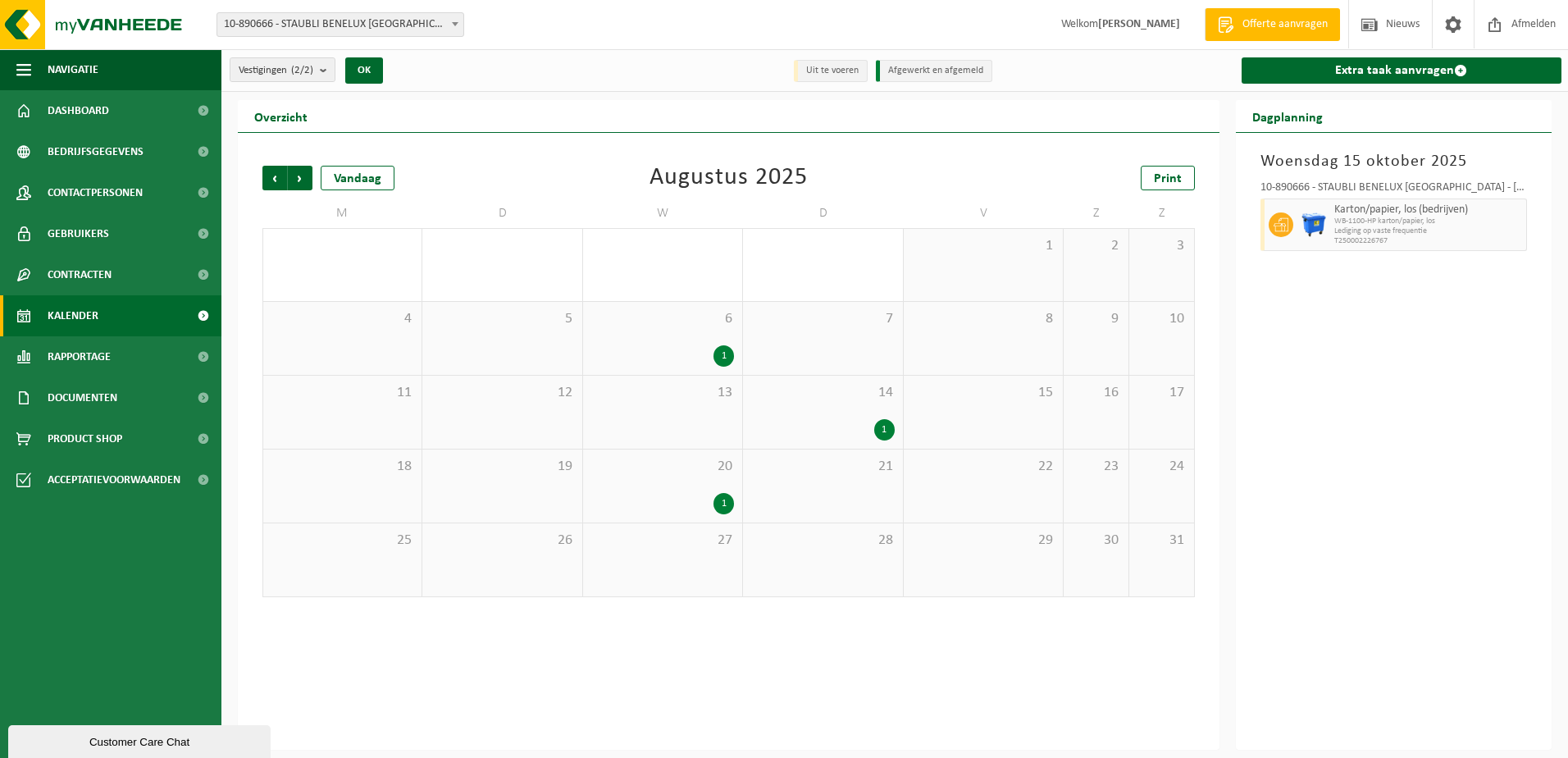
click at [276, 178] on span "Vorige" at bounding box center [274, 178] width 24 height 25
